Goal: Check status

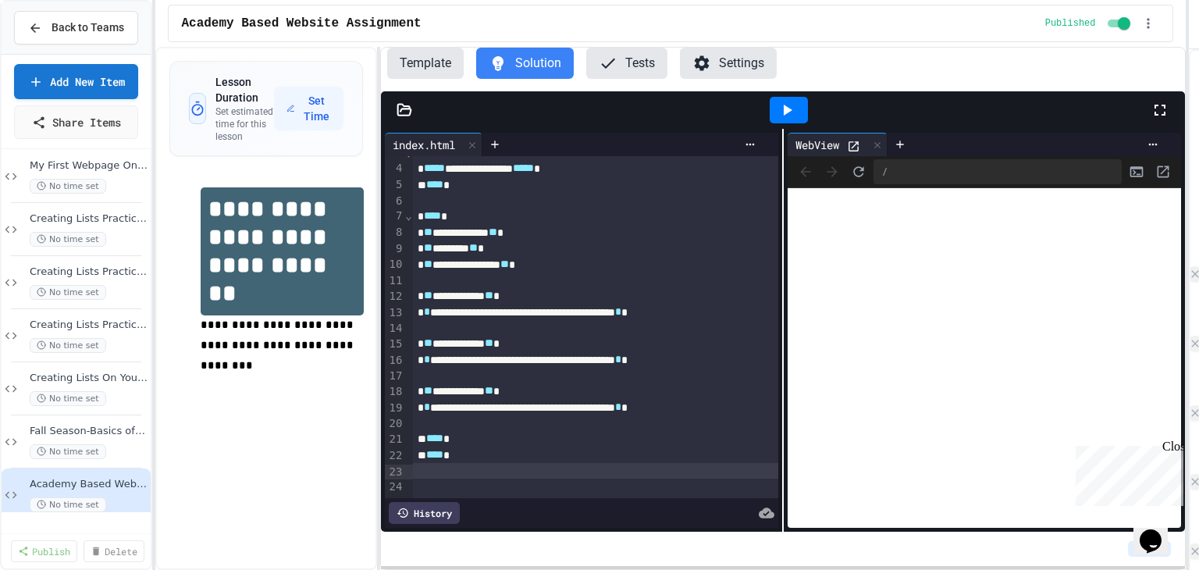
scroll to position [444, 0]
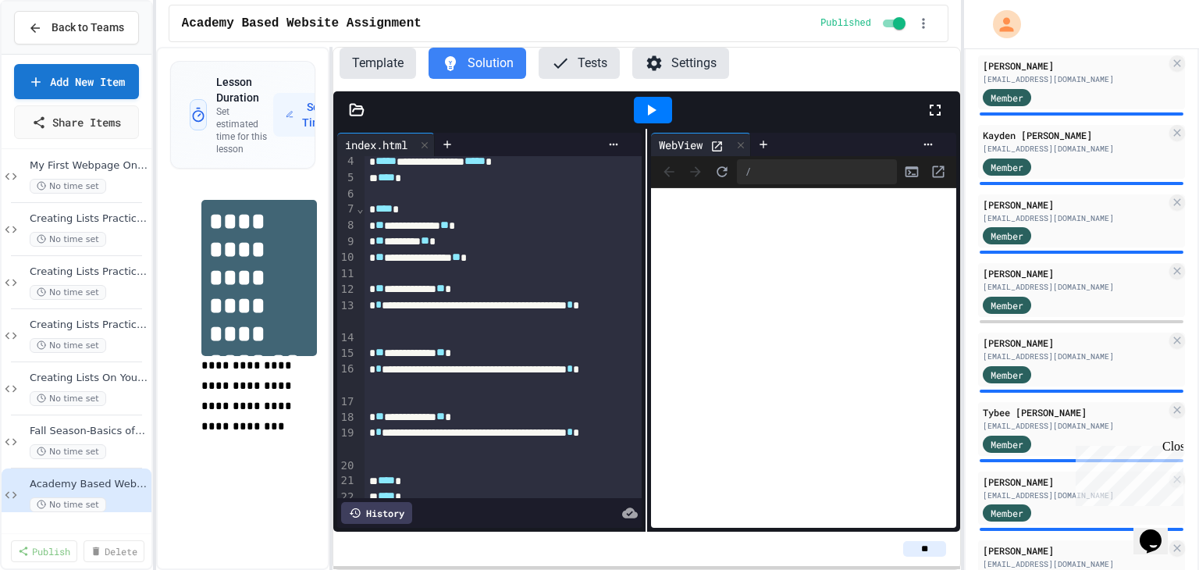
click at [952, 233] on div "**********" at bounding box center [599, 285] width 1199 height 570
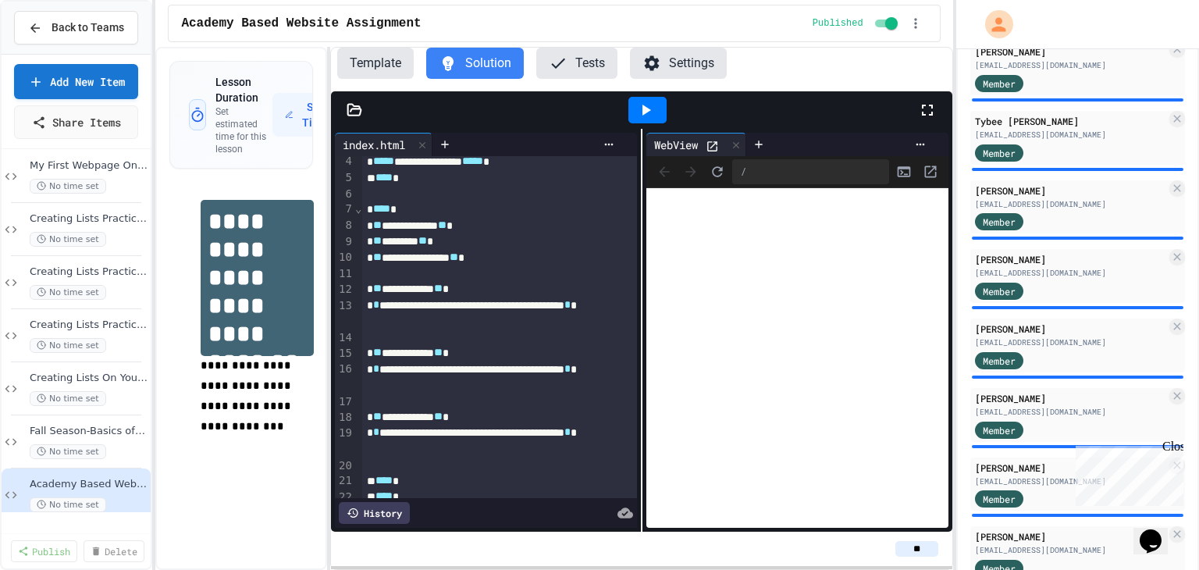
scroll to position [747, 0]
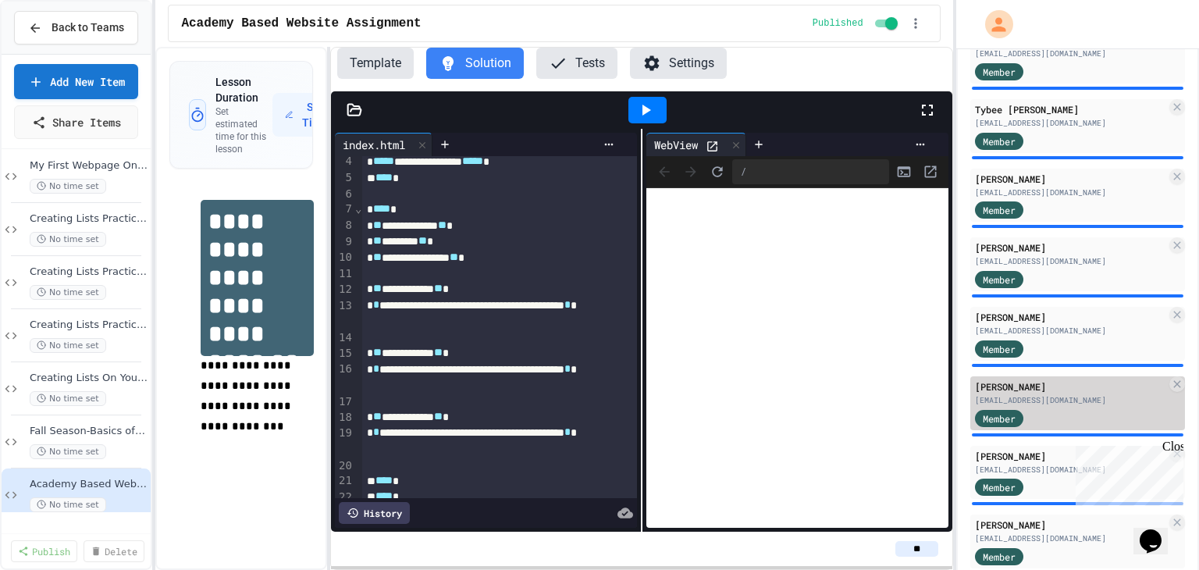
click at [1032, 406] on div "[EMAIL_ADDRESS][DOMAIN_NAME]" at bounding box center [1070, 400] width 191 height 12
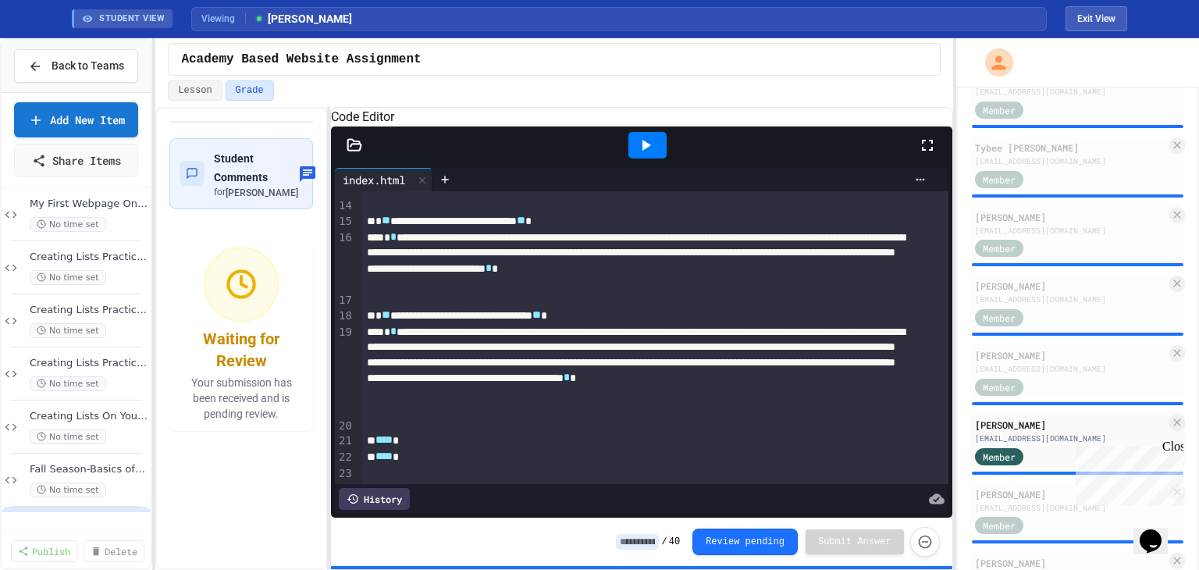
scroll to position [272, 0]
click at [112, 476] on span "Fall Season-Basics of HTML Web Page Assignment" at bounding box center [81, 469] width 102 height 13
